Goal: Task Accomplishment & Management: Use online tool/utility

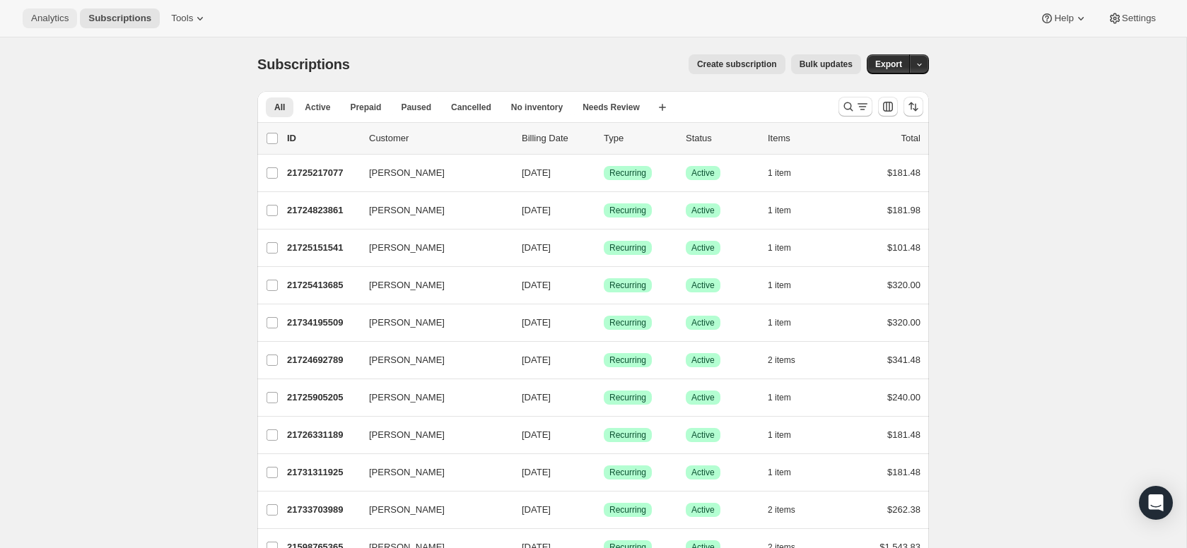
click at [44, 19] on span "Analytics" at bounding box center [49, 18] width 37 height 11
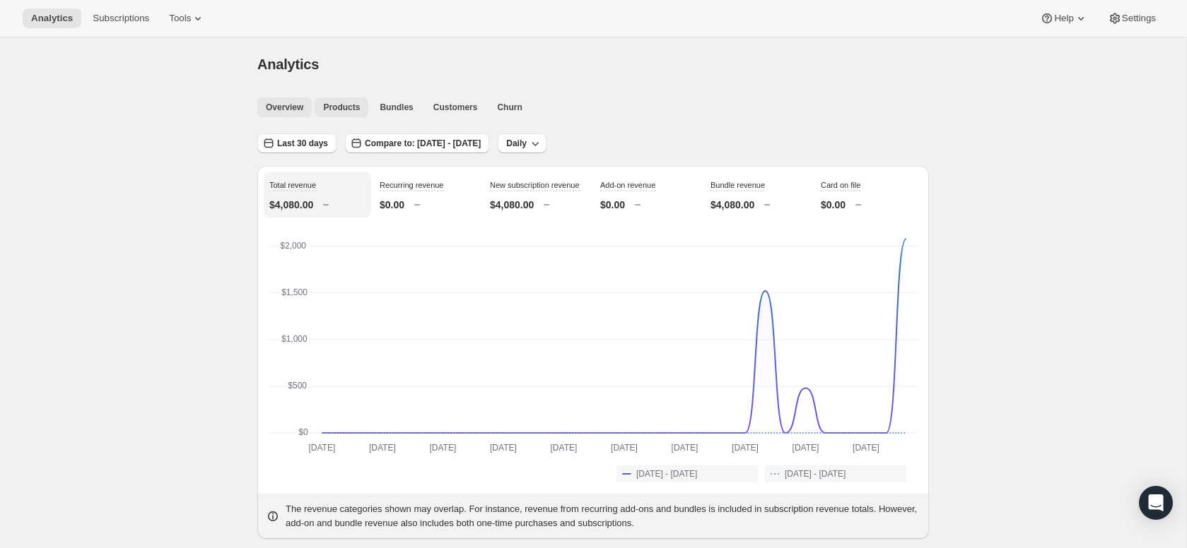
click at [350, 108] on span "Products" at bounding box center [341, 107] width 37 height 11
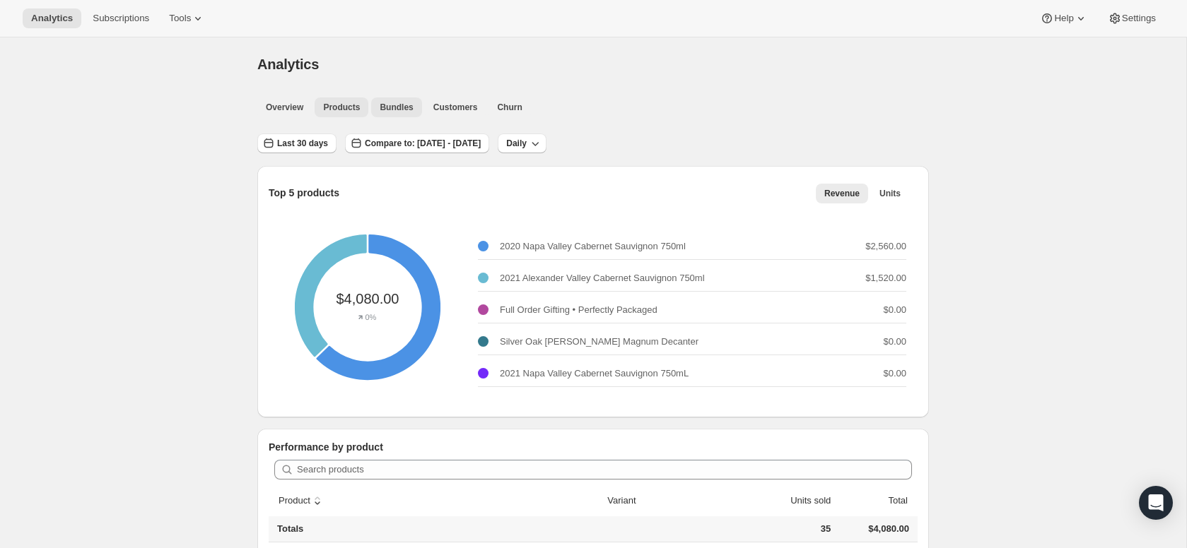
click at [396, 111] on span "Bundles" at bounding box center [395, 107] width 33 height 11
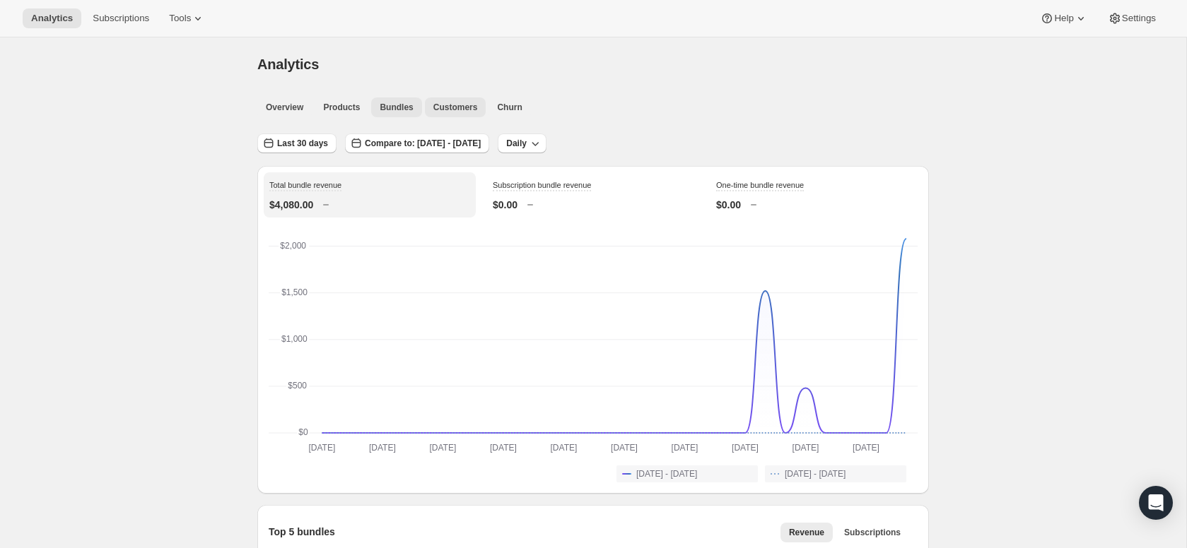
click at [464, 104] on span "Customers" at bounding box center [455, 107] width 45 height 11
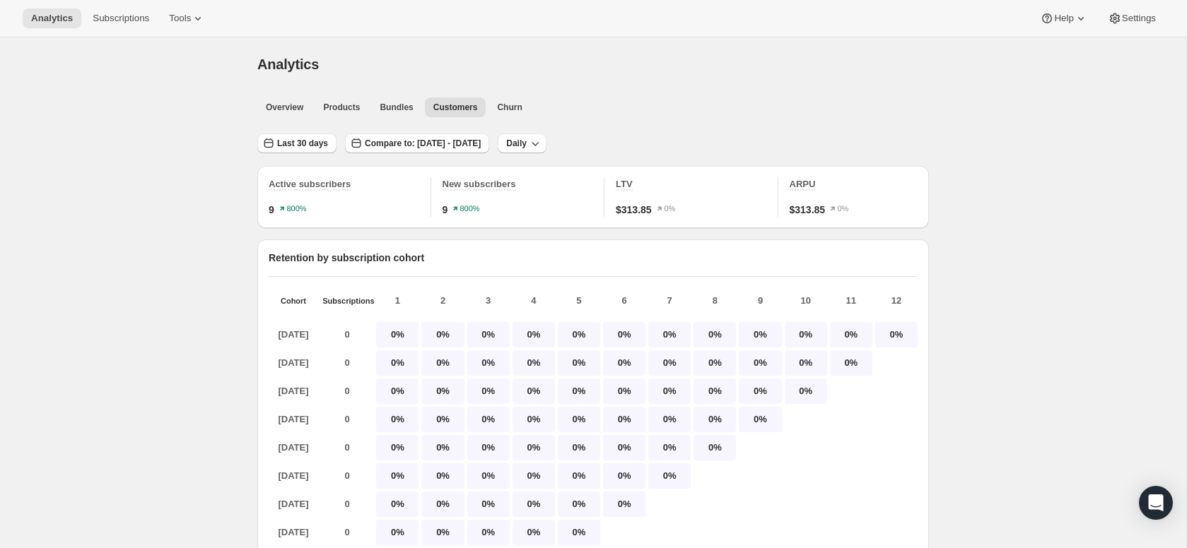
click at [601, 98] on ul "Overview Products Bundles Customers Churn More views" at bounding box center [588, 107] width 669 height 20
click at [481, 141] on span "Compare to: [DATE] - [DATE]" at bounding box center [423, 143] width 116 height 11
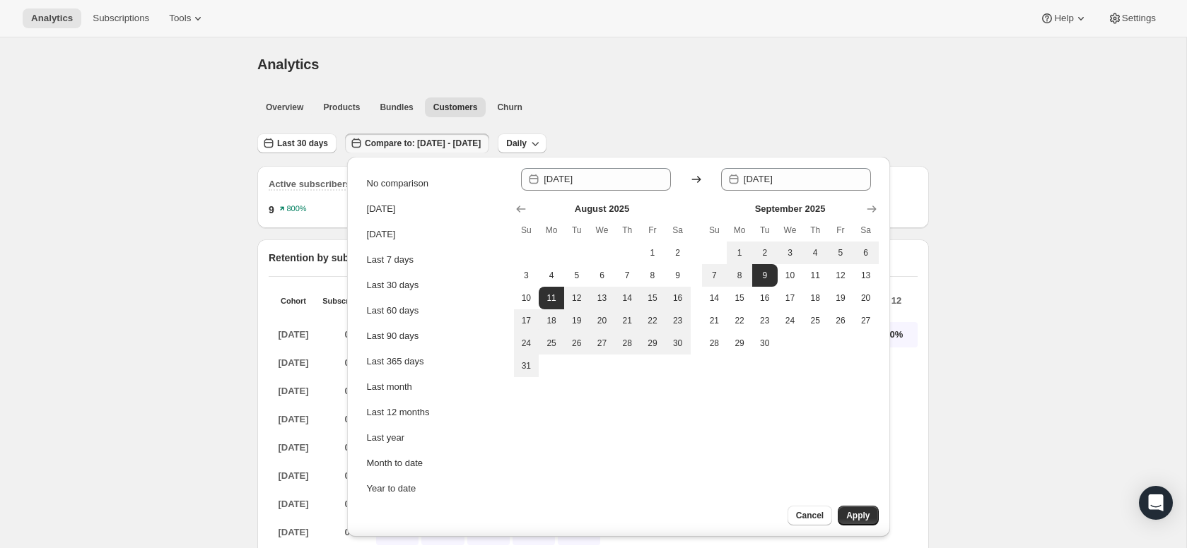
click at [582, 106] on ul "Overview Products Bundles Customers Churn More views" at bounding box center [588, 107] width 669 height 20
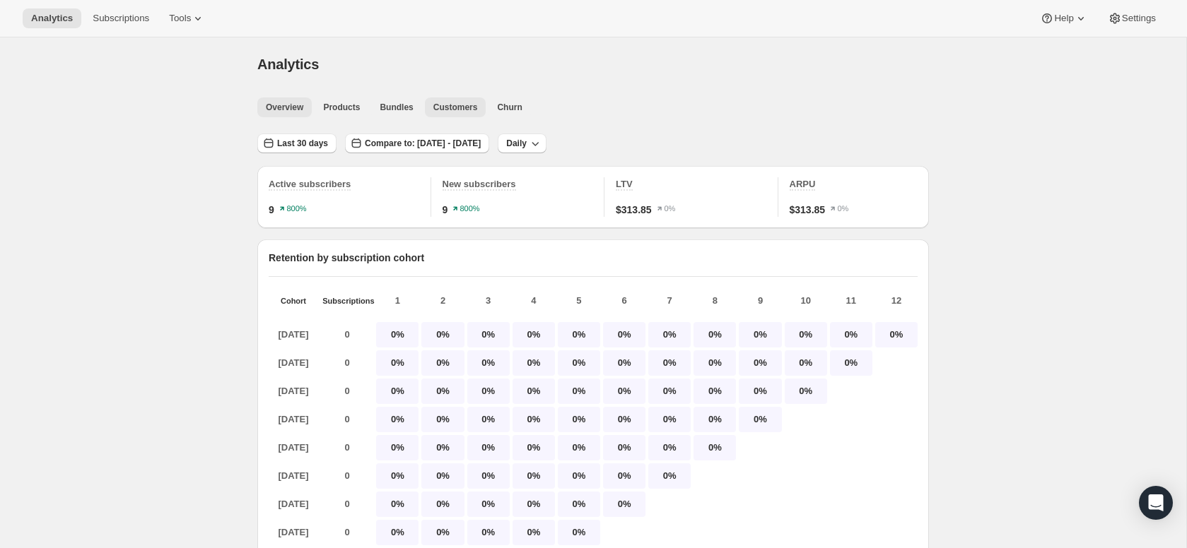
click at [288, 107] on span "Overview" at bounding box center [284, 107] width 37 height 11
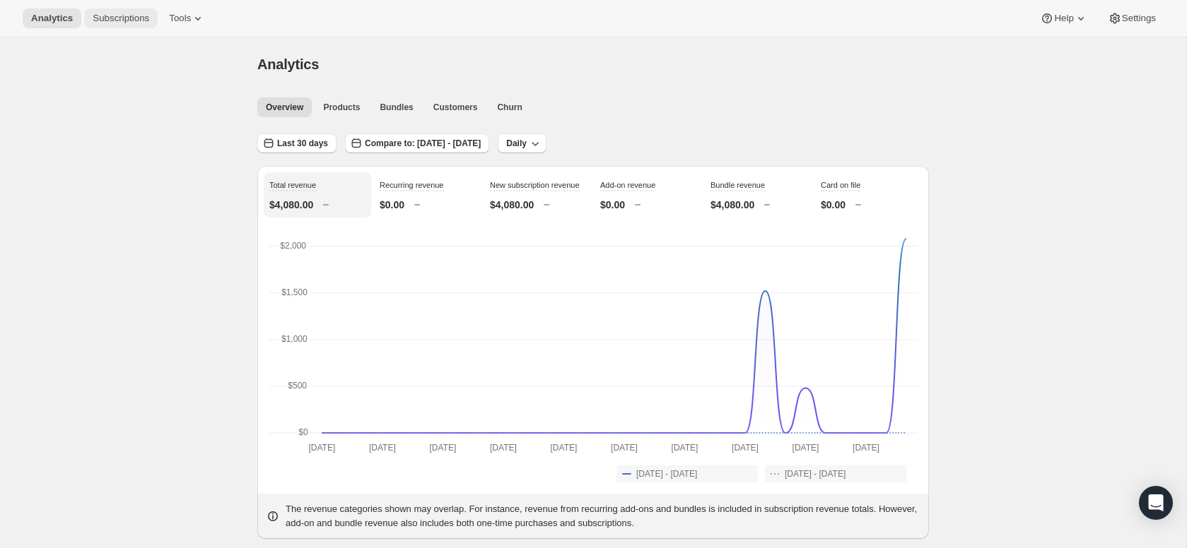
click at [108, 23] on span "Subscriptions" at bounding box center [121, 18] width 57 height 11
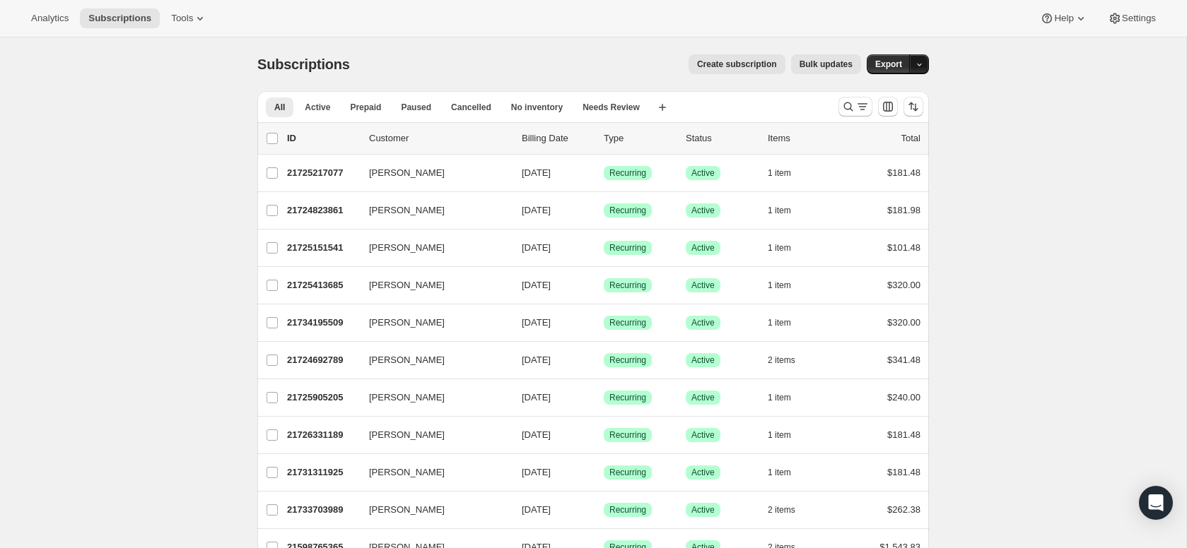
click at [919, 66] on icon "button" at bounding box center [919, 65] width 5 height 3
click at [212, 14] on button "Tools" at bounding box center [189, 18] width 53 height 20
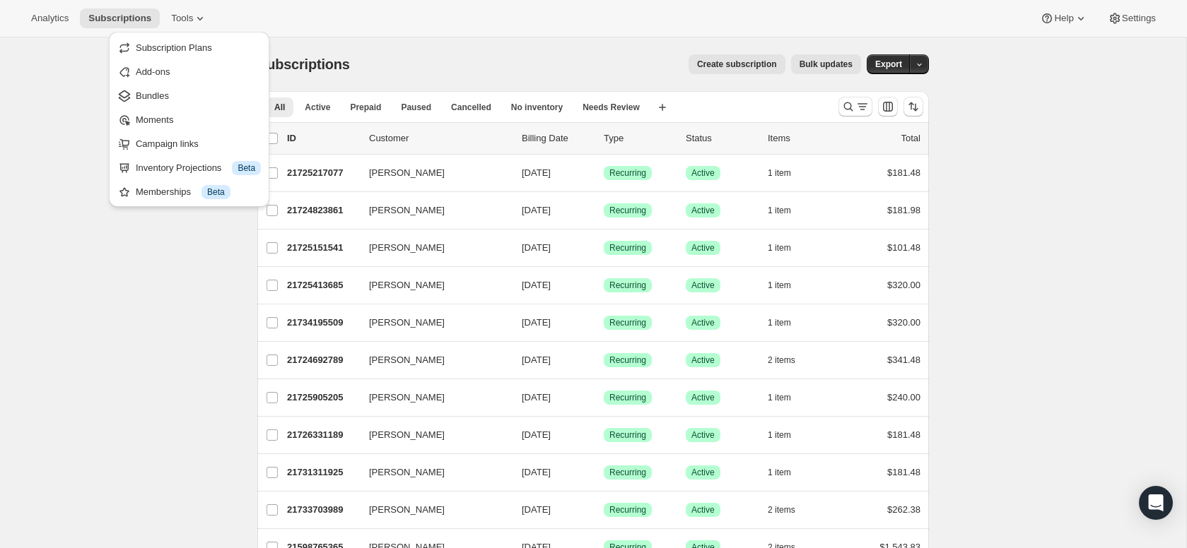
click at [488, 46] on div "Subscriptions. This page is ready Subscriptions Create subscription Bulk update…" at bounding box center [592, 64] width 671 height 54
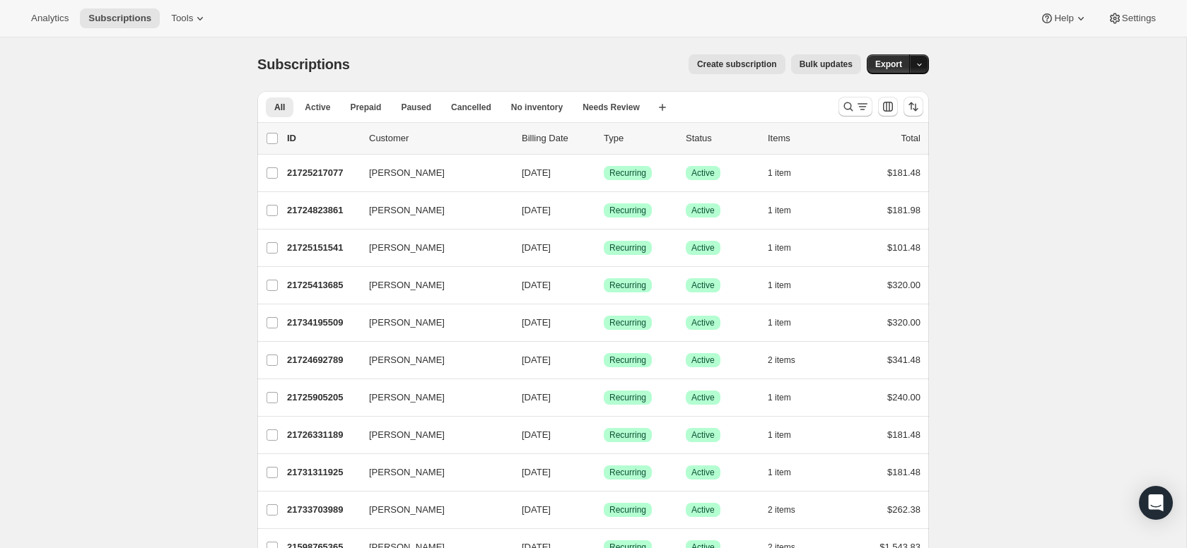
click at [919, 65] on icon "button" at bounding box center [919, 65] width 5 height 3
click at [879, 94] on span "Subscription data" at bounding box center [843, 93] width 71 height 11
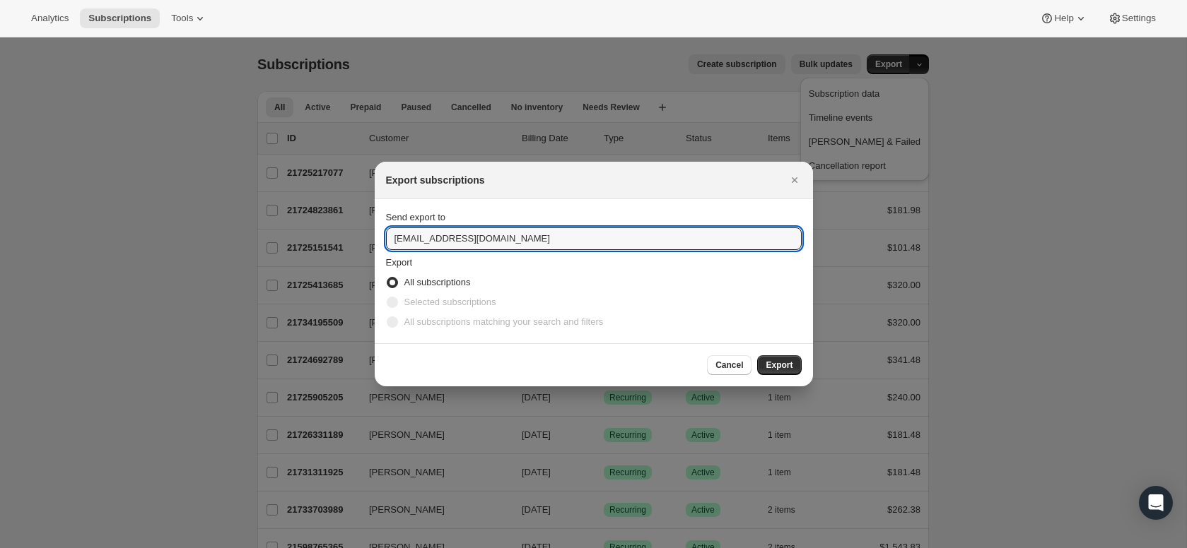
drag, startPoint x: 448, startPoint y: 240, endPoint x: 384, endPoint y: 239, distance: 64.3
click at [377, 240] on section "Send export to [EMAIL_ADDRESS][DOMAIN_NAME] Export All subscriptions Selected s…" at bounding box center [594, 271] width 438 height 144
type input "[EMAIL_ADDRESS][DOMAIN_NAME]"
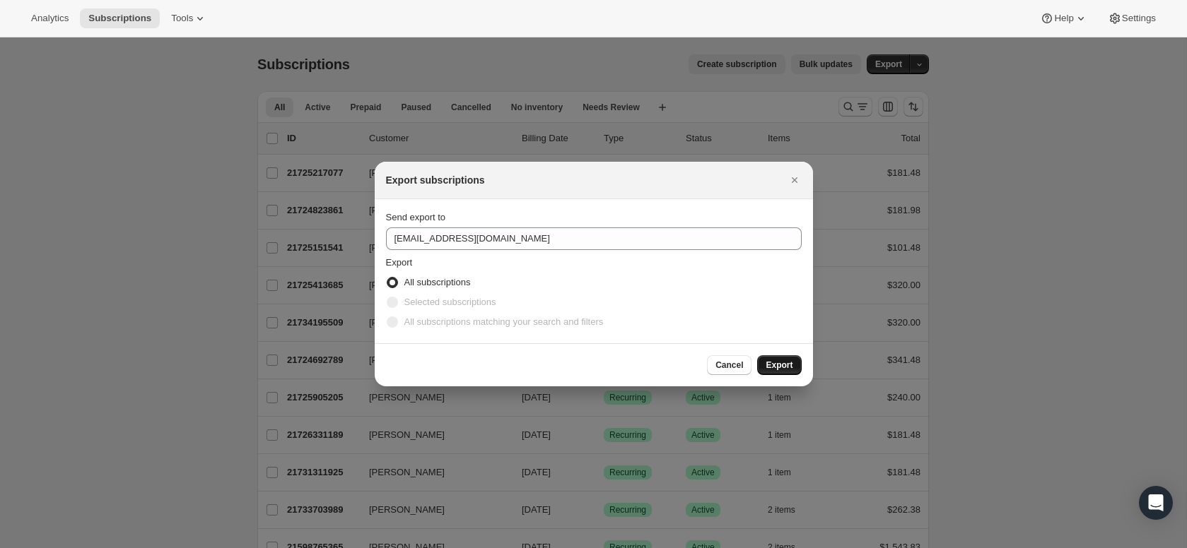
click at [782, 367] on span "Export" at bounding box center [778, 365] width 27 height 11
